Goal: Information Seeking & Learning: Learn about a topic

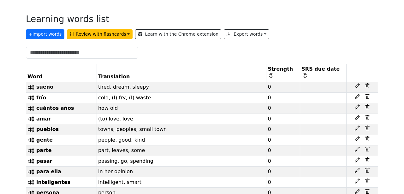
scroll to position [164, 0]
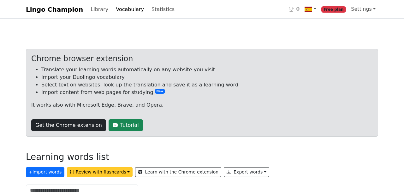
click at [103, 171] on button "Review with flashcards" at bounding box center [100, 172] width 66 height 10
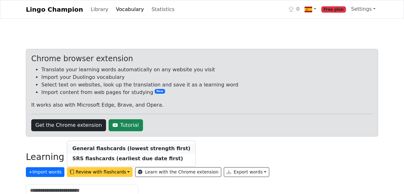
click at [112, 150] on strong "General flashcards (lowest strength first)" at bounding box center [131, 149] width 118 height 6
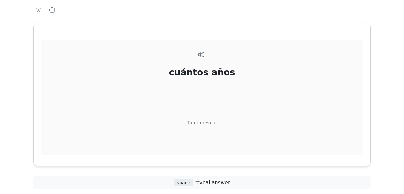
click at [213, 127] on div "cuántos años Tap to reveal" at bounding box center [202, 108] width 322 height 136
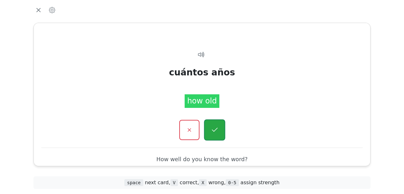
click at [215, 133] on icon "button" at bounding box center [215, 130] width 8 height 8
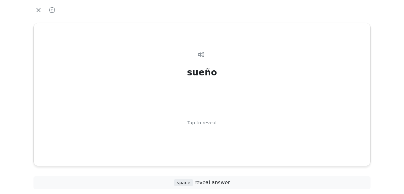
click at [191, 182] on span "space" at bounding box center [183, 182] width 19 height 7
click at [226, 182] on span "space reveal answer" at bounding box center [202, 183] width 56 height 6
click at [203, 124] on div "Tap to reveal" at bounding box center [202, 123] width 29 height 7
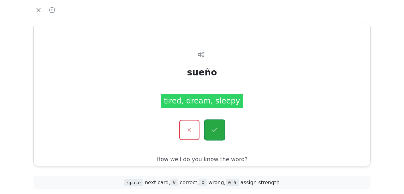
click at [220, 128] on button "button" at bounding box center [214, 129] width 21 height 21
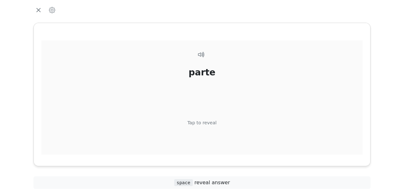
click at [210, 123] on div "Tap to reveal" at bounding box center [202, 123] width 29 height 7
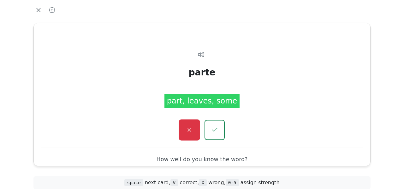
click at [192, 133] on icon "button" at bounding box center [189, 130] width 8 height 8
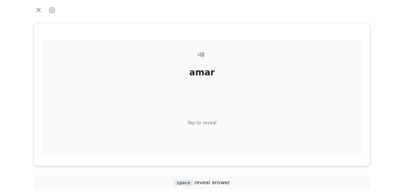
click at [202, 123] on div "Tap to reveal" at bounding box center [202, 123] width 29 height 7
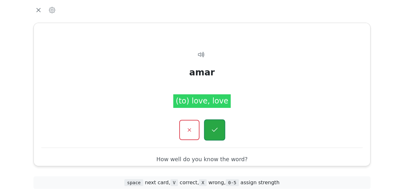
click at [217, 134] on icon "button" at bounding box center [215, 130] width 8 height 8
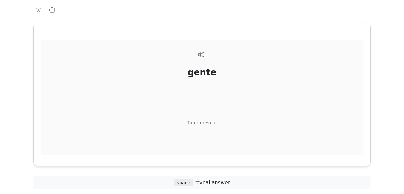
click at [208, 122] on div "Tap to reveal" at bounding box center [202, 123] width 29 height 7
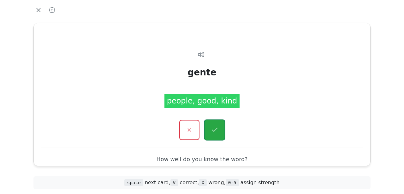
click at [211, 132] on icon "button" at bounding box center [215, 130] width 8 height 8
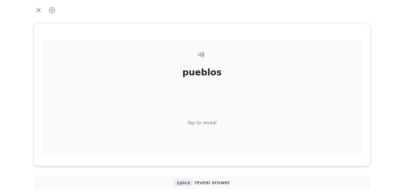
click at [209, 123] on div "Tap to reveal" at bounding box center [202, 123] width 29 height 7
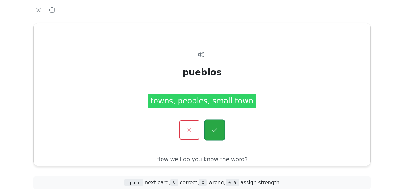
click at [213, 134] on icon "button" at bounding box center [215, 130] width 8 height 8
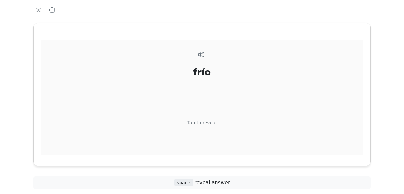
click at [209, 126] on div "Tap to reveal" at bounding box center [202, 123] width 29 height 7
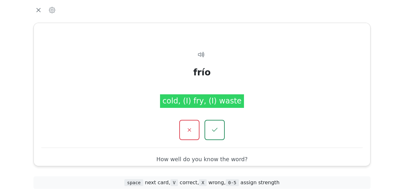
click at [209, 126] on button "button" at bounding box center [215, 130] width 20 height 20
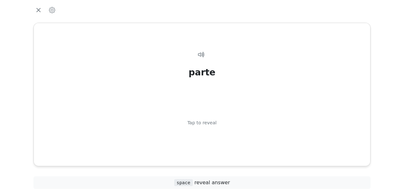
click at [209, 126] on div "Tap to reveal" at bounding box center [202, 123] width 29 height 7
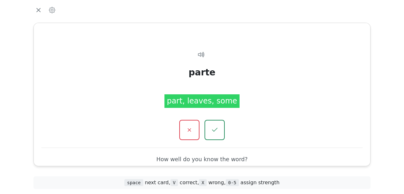
click at [209, 126] on button "button" at bounding box center [215, 130] width 20 height 20
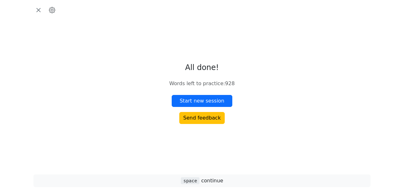
click at [54, 10] on icon "button" at bounding box center [52, 10] width 6 height 6
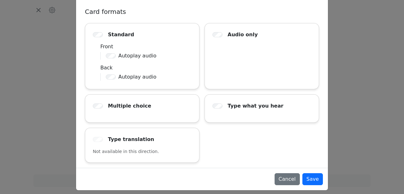
scroll to position [148, 0]
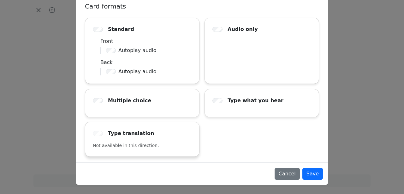
click at [97, 131] on div at bounding box center [99, 134] width 13 height 8
click at [113, 105] on div "Multiple choice" at bounding box center [142, 103] width 114 height 28
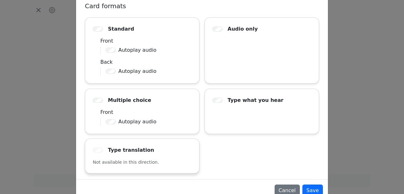
click at [100, 153] on div at bounding box center [99, 151] width 13 height 8
click at [98, 149] on div at bounding box center [99, 151] width 13 height 8
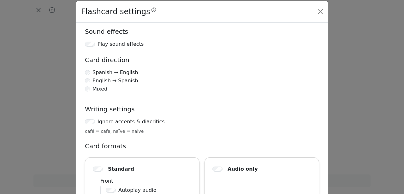
scroll to position [0, 0]
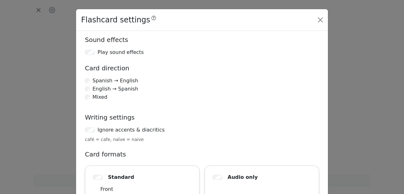
click at [97, 97] on label "Mixed" at bounding box center [100, 97] width 15 height 8
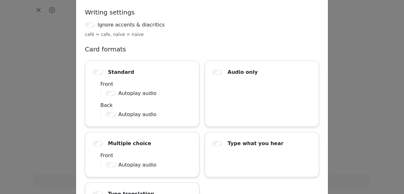
scroll to position [159, 0]
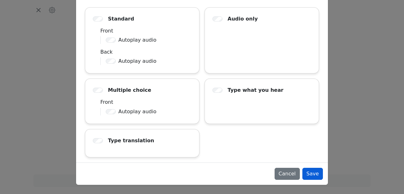
click at [319, 177] on button "Save" at bounding box center [313, 174] width 21 height 12
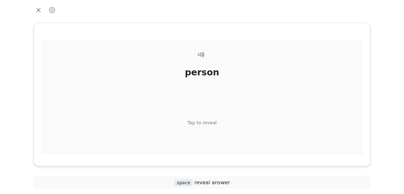
click at [205, 124] on div "Tap to reveal" at bounding box center [202, 123] width 29 height 7
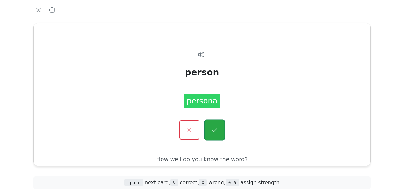
click at [215, 132] on icon "button" at bounding box center [215, 130] width 8 height 8
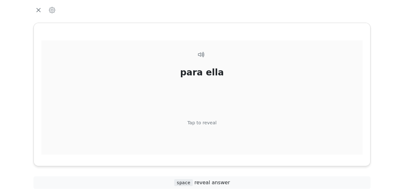
click at [212, 124] on div "Tap to reveal" at bounding box center [202, 123] width 29 height 7
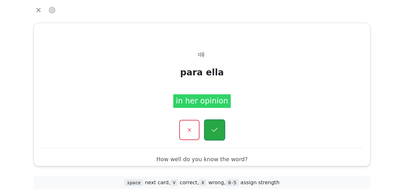
click at [214, 133] on icon "button" at bounding box center [215, 130] width 8 height 8
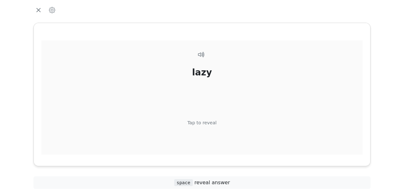
click at [205, 125] on div "Tap to reveal" at bounding box center [202, 123] width 29 height 7
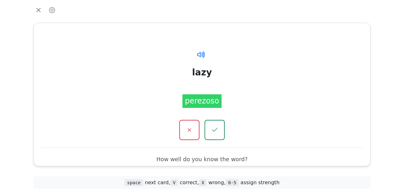
click at [200, 56] on icon at bounding box center [199, 54] width 5 height 5
click at [190, 136] on button "button" at bounding box center [189, 129] width 21 height 21
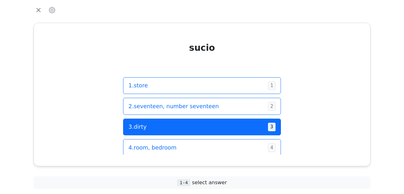
click at [190, 128] on span "3 . dirty" at bounding box center [196, 127] width 135 height 8
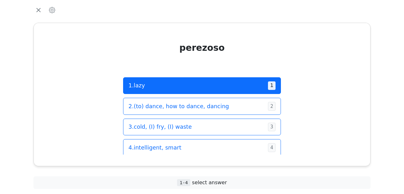
click at [196, 89] on span "1 . lazy" at bounding box center [196, 85] width 135 height 8
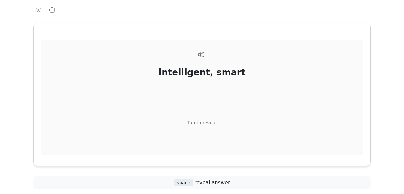
click at [199, 122] on div "Tap to reveal" at bounding box center [202, 123] width 29 height 7
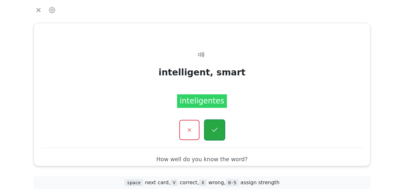
click at [220, 135] on button "button" at bounding box center [214, 129] width 21 height 21
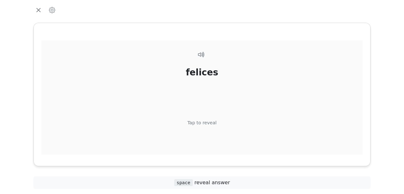
click at [211, 121] on div "Tap to reveal" at bounding box center [202, 123] width 29 height 7
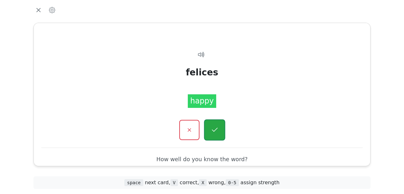
click at [214, 136] on button "button" at bounding box center [214, 129] width 21 height 21
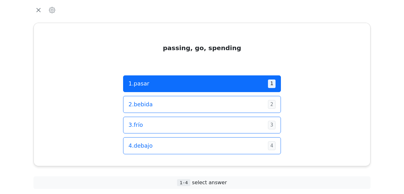
click at [218, 84] on span "1 . pasar" at bounding box center [196, 84] width 135 height 8
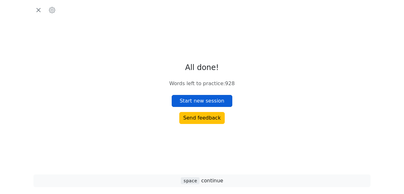
click at [209, 103] on button "Start new session" at bounding box center [202, 101] width 61 height 12
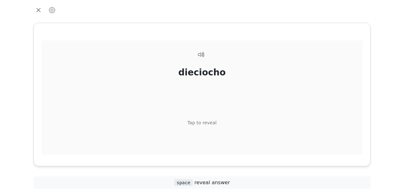
click at [218, 121] on div "dieciocho Tap to reveal" at bounding box center [202, 108] width 322 height 136
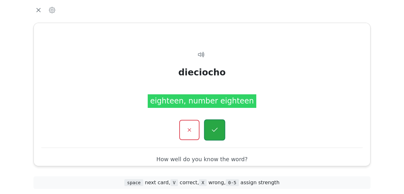
click at [218, 132] on icon "button" at bounding box center [215, 130] width 8 height 8
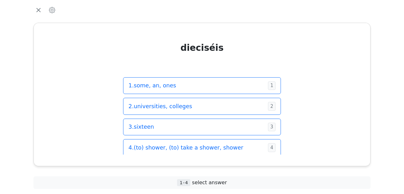
click at [218, 132] on button "3 . sixteen 3" at bounding box center [202, 127] width 158 height 17
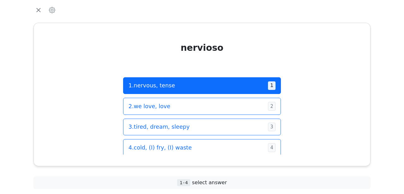
click at [244, 89] on span "1 . nervous, tense" at bounding box center [196, 85] width 135 height 8
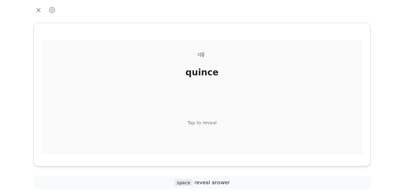
click at [205, 122] on div "Tap to reveal" at bounding box center [202, 123] width 29 height 7
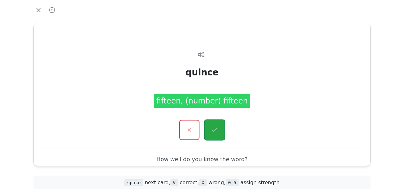
click at [213, 132] on icon "button" at bounding box center [215, 130] width 8 height 8
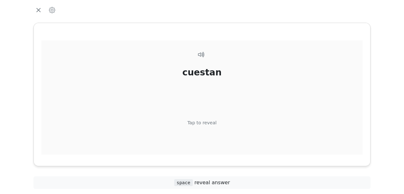
click at [213, 125] on div "Tap to reveal" at bounding box center [202, 123] width 29 height 7
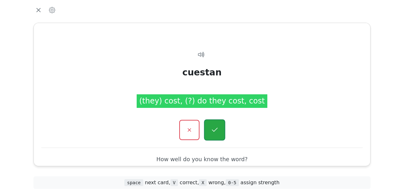
click at [213, 134] on icon "button" at bounding box center [215, 130] width 8 height 8
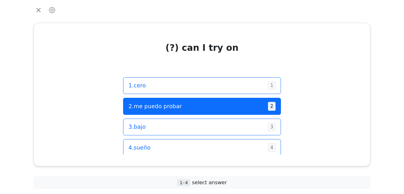
click at [226, 108] on span "2 . me puedo probar" at bounding box center [196, 106] width 135 height 8
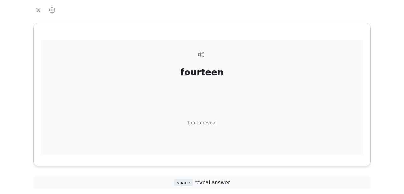
click at [213, 120] on div "Tap to reveal" at bounding box center [202, 123] width 29 height 7
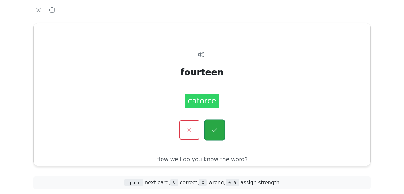
click at [214, 131] on icon "button" at bounding box center [215, 130] width 8 height 8
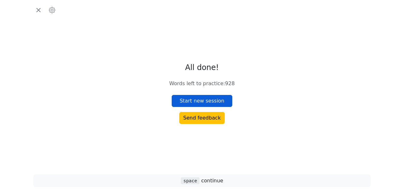
click at [223, 106] on button "Start new session" at bounding box center [202, 101] width 61 height 12
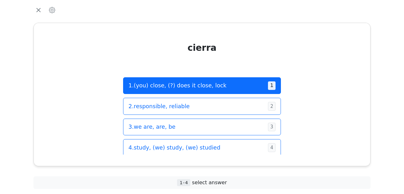
click at [231, 91] on button "1 . (you) close, (?) does it close, lock 1" at bounding box center [202, 85] width 158 height 17
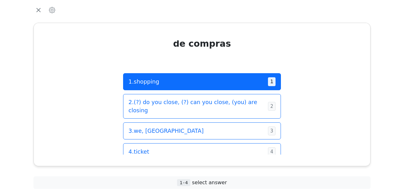
click at [236, 85] on span "1 . shopping" at bounding box center [196, 82] width 135 height 8
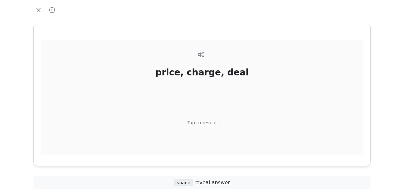
click at [200, 123] on div "Tap to reveal" at bounding box center [202, 123] width 29 height 7
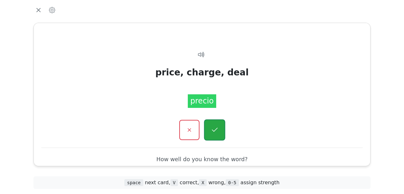
click at [211, 136] on button "button" at bounding box center [214, 129] width 21 height 21
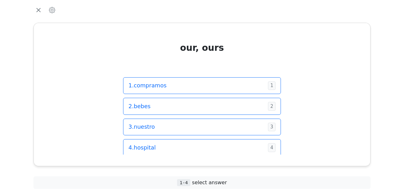
click at [211, 136] on div "1 . compramos 1 2 . bebes 2 3 . nuestro 3 4 . hospital 4" at bounding box center [202, 117] width 158 height 94
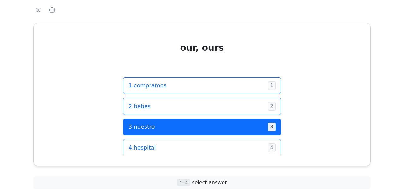
click at [215, 127] on span "3 . nuestro" at bounding box center [196, 127] width 135 height 8
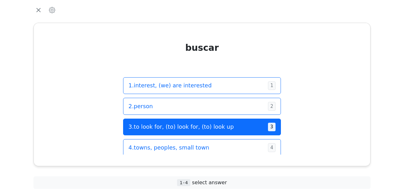
click at [220, 134] on button "3 . to look for, (to) look for, (to) look up 3" at bounding box center [202, 127] width 158 height 17
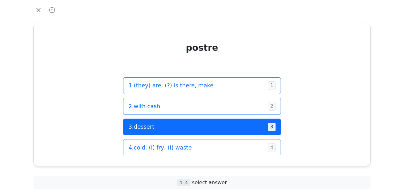
click at [224, 128] on span "3 . dessert" at bounding box center [196, 127] width 135 height 8
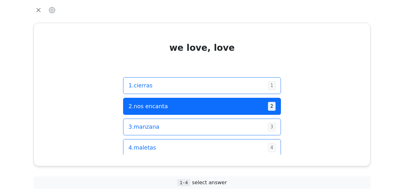
click at [234, 110] on span "2 . nos encanta" at bounding box center [196, 106] width 135 height 8
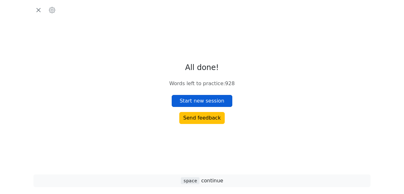
click at [216, 104] on button "Start new session" at bounding box center [202, 101] width 61 height 12
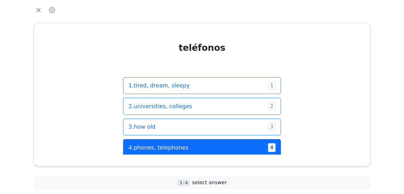
click at [200, 154] on button "4 . phones, telephones 4" at bounding box center [202, 147] width 158 height 17
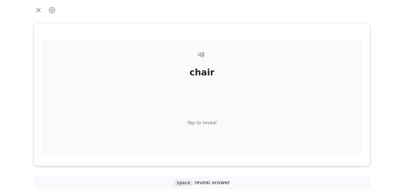
click at [208, 124] on div "Tap to reveal" at bounding box center [202, 123] width 29 height 7
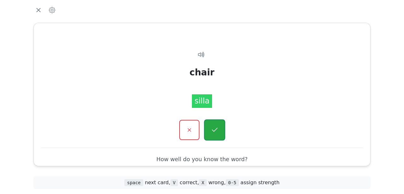
click at [214, 126] on button "button" at bounding box center [214, 129] width 21 height 21
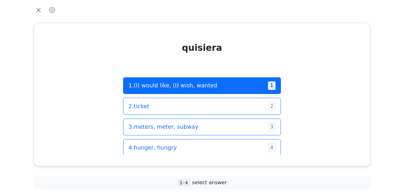
click at [229, 85] on span "1 . (I) would like, (I) wish, wanted" at bounding box center [196, 85] width 135 height 8
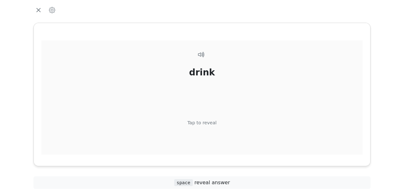
click at [202, 123] on div "Tap to reveal" at bounding box center [202, 123] width 29 height 7
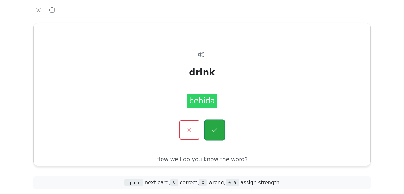
click at [212, 132] on icon "button" at bounding box center [215, 130] width 8 height 8
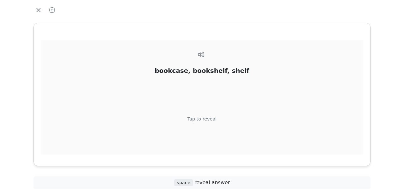
click at [210, 120] on div "Tap to reveal" at bounding box center [202, 119] width 29 height 7
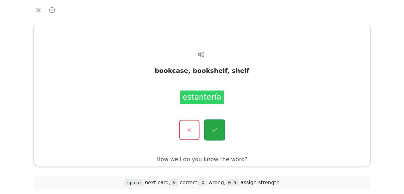
click at [214, 130] on icon "button" at bounding box center [215, 130] width 8 height 8
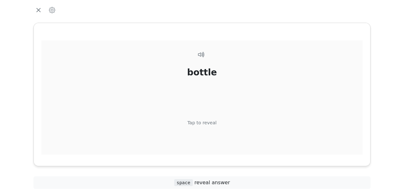
click at [208, 126] on div "Tap to reveal" at bounding box center [202, 123] width 29 height 7
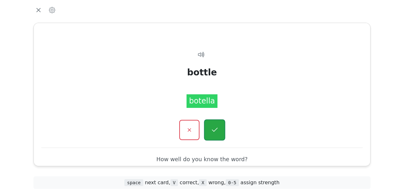
click at [213, 135] on button "button" at bounding box center [214, 129] width 21 height 21
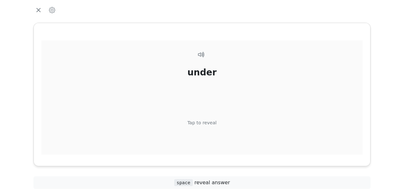
click at [206, 124] on div "Tap to reveal" at bounding box center [202, 123] width 29 height 7
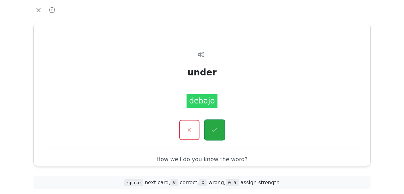
click at [214, 132] on icon "button" at bounding box center [215, 130] width 8 height 8
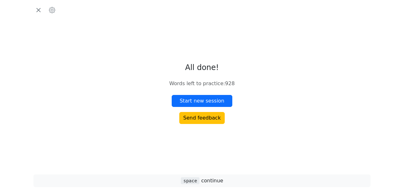
click at [208, 182] on span "space continue" at bounding box center [202, 181] width 42 height 6
click at [224, 106] on button "Start new session" at bounding box center [202, 101] width 61 height 12
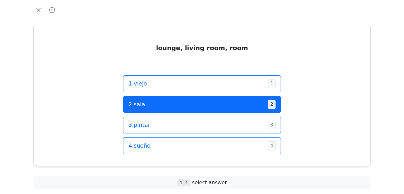
click at [221, 111] on button "2 . sala 2" at bounding box center [202, 104] width 158 height 17
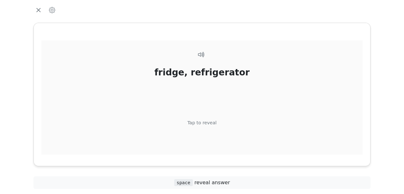
click at [205, 123] on div "Tap to reveal" at bounding box center [202, 123] width 29 height 7
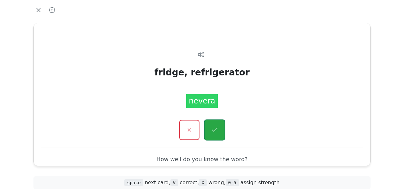
click at [218, 133] on icon "button" at bounding box center [215, 130] width 8 height 8
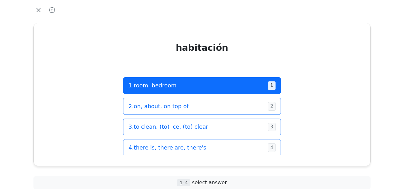
click at [232, 90] on button "1 . room, bedroom 1" at bounding box center [202, 85] width 158 height 17
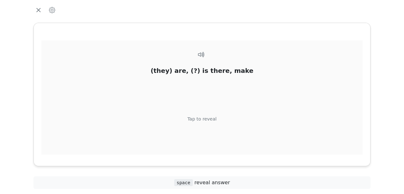
click at [200, 120] on div "Tap to reveal" at bounding box center [202, 119] width 29 height 7
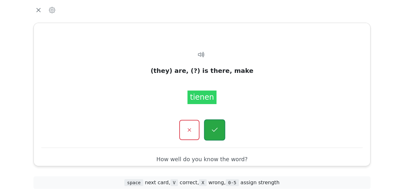
click at [222, 128] on button "button" at bounding box center [214, 129] width 21 height 21
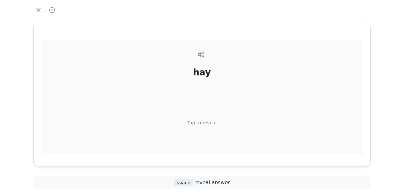
click at [202, 121] on div "Tap to reveal" at bounding box center [202, 123] width 29 height 7
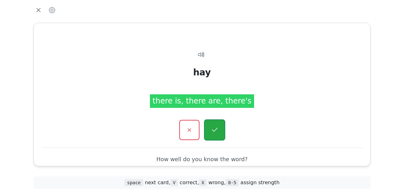
click at [217, 135] on button "button" at bounding box center [214, 129] width 21 height 21
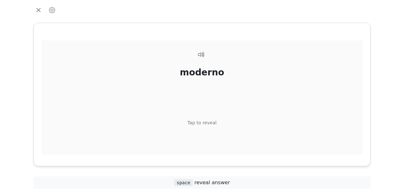
click at [211, 125] on div "Tap to reveal" at bounding box center [202, 123] width 29 height 7
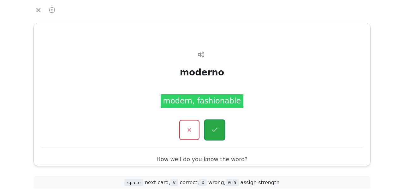
click at [216, 131] on icon "button" at bounding box center [215, 130] width 8 height 8
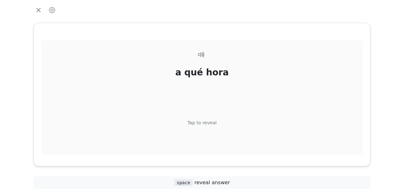
click at [214, 123] on div "Tap to reveal" at bounding box center [202, 123] width 29 height 7
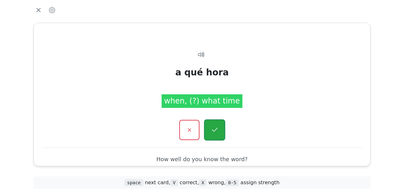
click at [219, 134] on icon "button" at bounding box center [215, 130] width 8 height 8
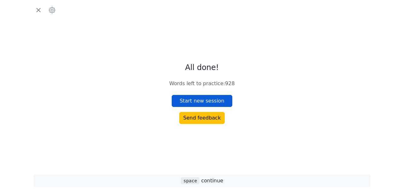
click at [225, 101] on button "Start new session" at bounding box center [202, 101] width 61 height 12
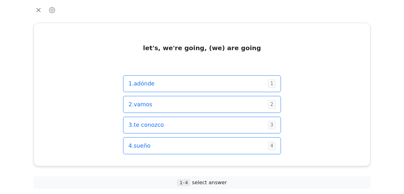
click at [225, 101] on span "2 . vamos" at bounding box center [196, 104] width 135 height 8
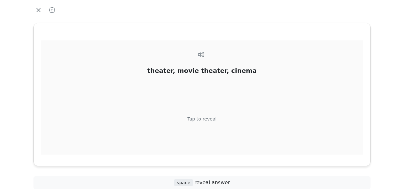
click at [213, 119] on div "Tap to reveal" at bounding box center [202, 119] width 29 height 7
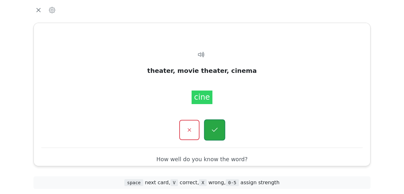
click at [220, 131] on button "button" at bounding box center [214, 129] width 21 height 21
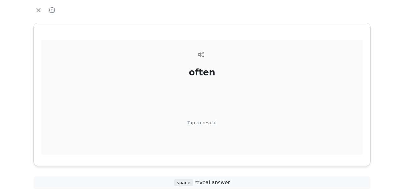
click at [208, 124] on div "Tap to reveal" at bounding box center [202, 123] width 29 height 7
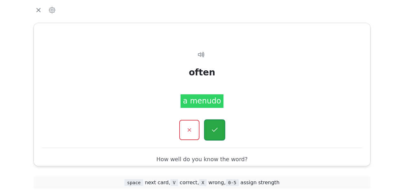
click at [215, 128] on icon "button" at bounding box center [215, 130] width 8 height 8
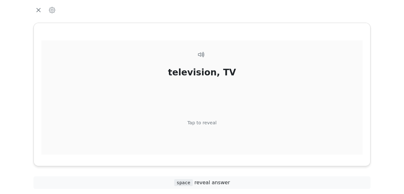
click at [210, 123] on div "Tap to reveal" at bounding box center [202, 123] width 29 height 7
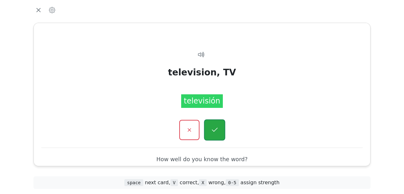
click at [216, 129] on icon "button" at bounding box center [215, 130] width 8 height 8
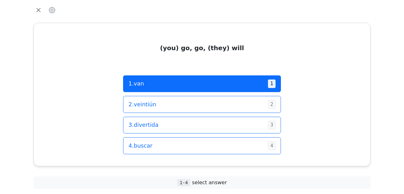
click at [235, 86] on span "1 . van" at bounding box center [196, 84] width 135 height 8
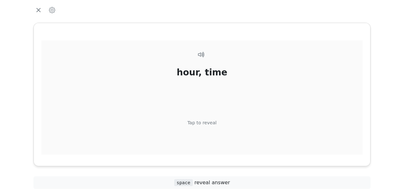
click at [203, 125] on div "Tap to reveal" at bounding box center [202, 123] width 29 height 7
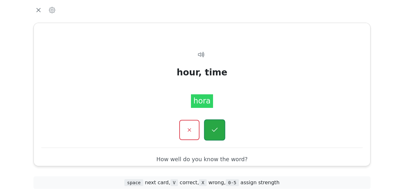
click at [218, 129] on icon "button" at bounding box center [215, 130] width 8 height 8
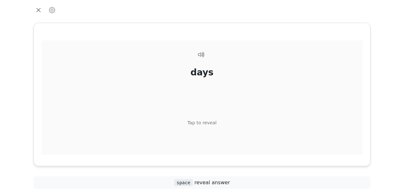
click at [211, 123] on div "Tap to reveal" at bounding box center [202, 123] width 29 height 7
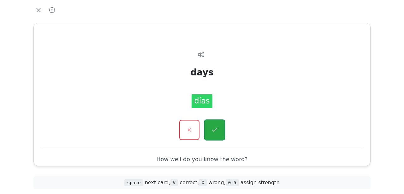
click at [215, 134] on icon "button" at bounding box center [215, 130] width 8 height 8
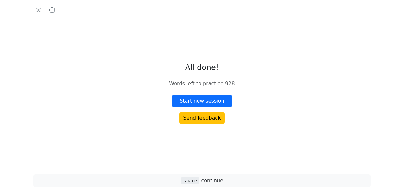
click at [220, 89] on div "All done! Words left to practice : 928 Start new session Send feedback" at bounding box center [201, 93] width 65 height 61
click at [220, 99] on button "Start new session" at bounding box center [202, 101] width 61 height 12
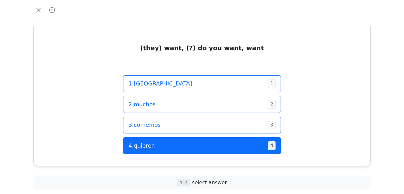
click at [212, 145] on span "4 . quieren" at bounding box center [196, 146] width 135 height 8
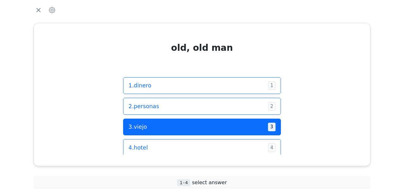
click at [219, 125] on span "3 . viejo" at bounding box center [196, 127] width 135 height 8
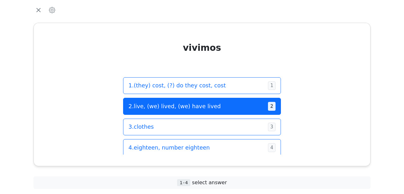
click at [223, 106] on span "2 . live, (we) lived, (we) have lived" at bounding box center [196, 106] width 135 height 8
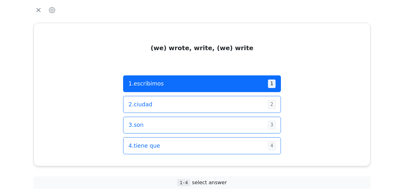
click at [226, 88] on span "1 . escribimos" at bounding box center [196, 84] width 135 height 8
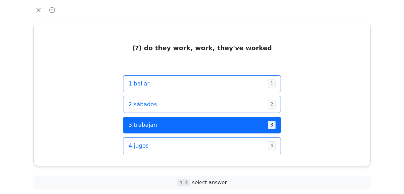
click at [228, 131] on button "3 . trabajan 3" at bounding box center [202, 125] width 158 height 17
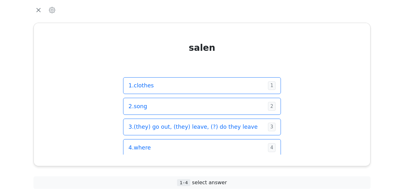
click at [228, 131] on div "3 . (they) go out, (they) leave, (?) do they leave 3" at bounding box center [202, 127] width 147 height 9
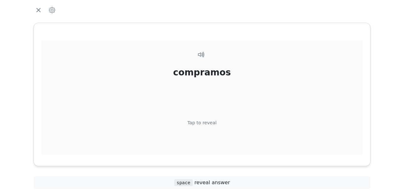
click at [211, 124] on div "Tap to reveal" at bounding box center [202, 123] width 29 height 7
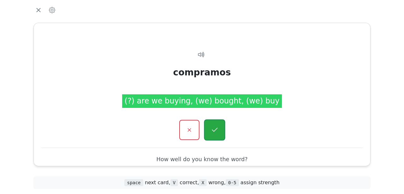
click at [215, 134] on icon "button" at bounding box center [215, 130] width 8 height 8
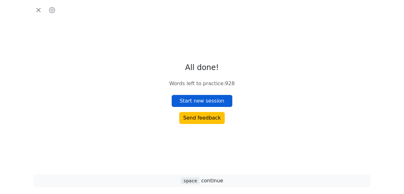
click at [215, 102] on button "Start new session" at bounding box center [202, 101] width 61 height 12
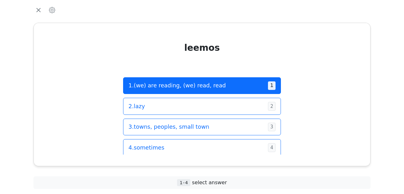
click at [240, 87] on span "1 . (we) are reading, (we) read, read" at bounding box center [196, 85] width 135 height 8
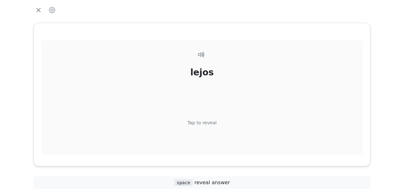
click at [209, 125] on div "Tap to reveal" at bounding box center [202, 123] width 29 height 7
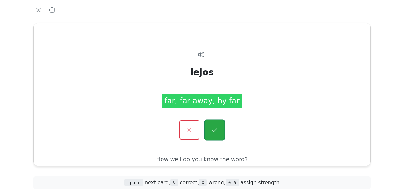
click at [209, 125] on button "button" at bounding box center [214, 129] width 21 height 21
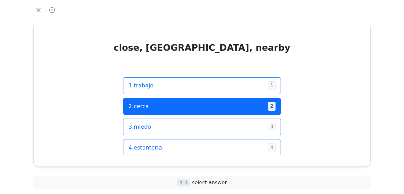
click at [212, 110] on span "2 . cerca" at bounding box center [196, 106] width 135 height 8
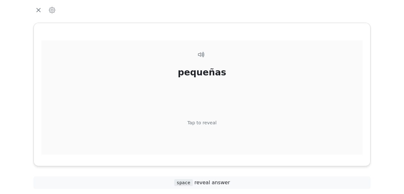
click at [206, 125] on div "Tap to reveal" at bounding box center [202, 123] width 29 height 7
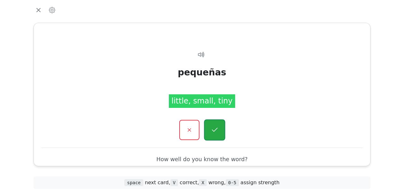
click at [219, 129] on button "button" at bounding box center [214, 129] width 21 height 21
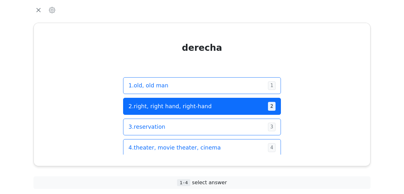
click at [222, 105] on span "2 . right, right hand, right-hand" at bounding box center [196, 106] width 135 height 8
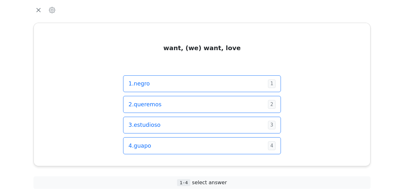
click at [222, 105] on span "2 . queremos" at bounding box center [196, 104] width 135 height 8
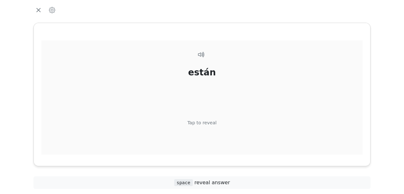
click at [212, 126] on div "Tap to reveal" at bounding box center [202, 123] width 29 height 7
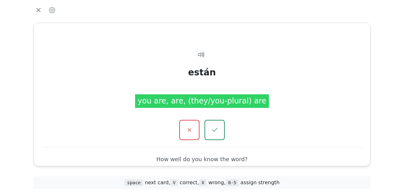
click at [212, 126] on icon "button" at bounding box center [215, 130] width 8 height 8
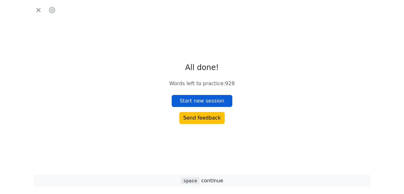
click at [223, 105] on button "Start new session" at bounding box center [202, 101] width 61 height 12
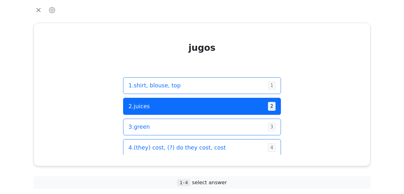
click at [224, 105] on span "2 . juices" at bounding box center [196, 106] width 135 height 8
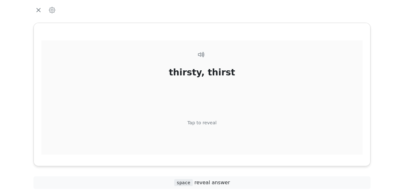
click at [207, 127] on div "thirsty, thirst Tap to reveal" at bounding box center [202, 108] width 322 height 136
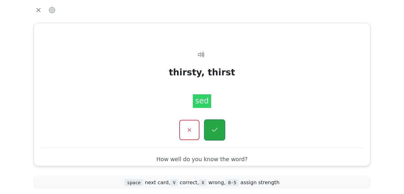
click at [216, 133] on icon "button" at bounding box center [215, 130] width 8 height 8
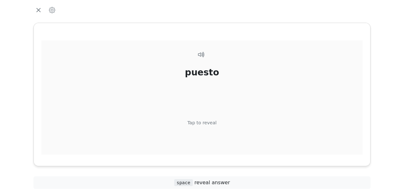
click at [206, 125] on div "Tap to reveal" at bounding box center [202, 123] width 29 height 7
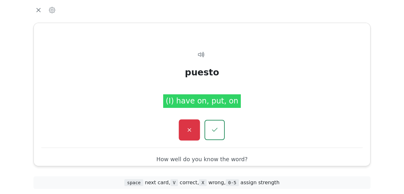
click at [190, 129] on icon "button" at bounding box center [189, 130] width 3 height 3
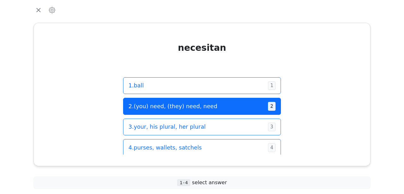
click at [198, 108] on span "2 . (you) need, (they) need, need" at bounding box center [196, 106] width 135 height 8
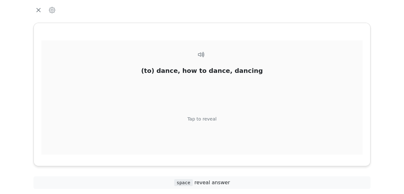
click at [199, 121] on div "Tap to reveal" at bounding box center [202, 119] width 29 height 7
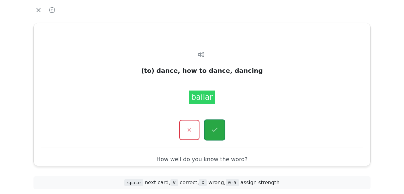
click at [220, 130] on button "button" at bounding box center [214, 129] width 21 height 21
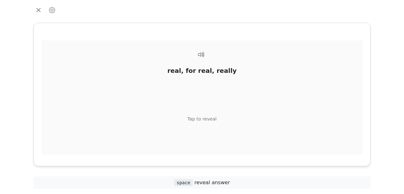
click at [204, 121] on div "Tap to reveal" at bounding box center [202, 119] width 29 height 7
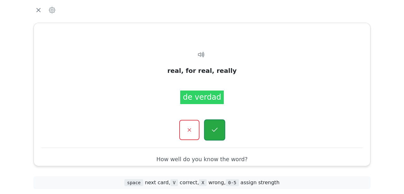
click at [219, 129] on icon "button" at bounding box center [215, 130] width 8 height 8
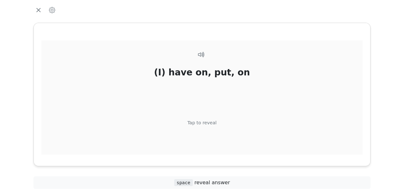
click at [209, 124] on div "Tap to reveal" at bounding box center [202, 123] width 29 height 7
